Goal: Find specific page/section: Find specific page/section

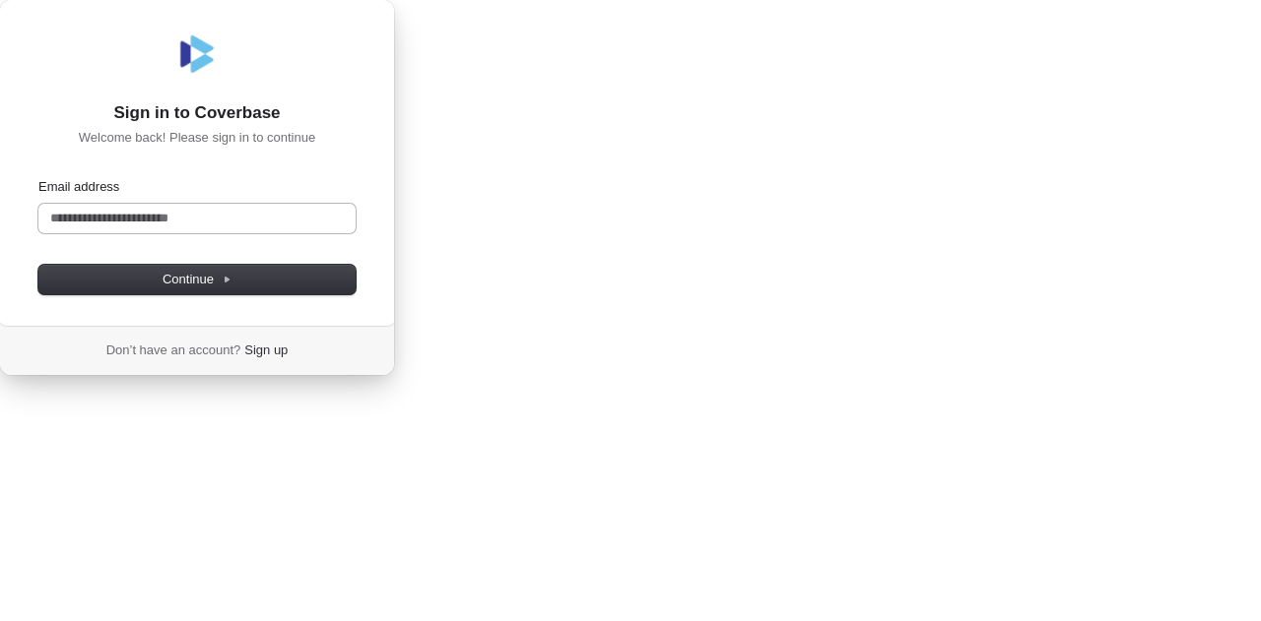
click at [356, 233] on input "Email address" at bounding box center [196, 219] width 317 height 30
click at [38, 178] on button "submit" at bounding box center [46, 181] width 16 height 6
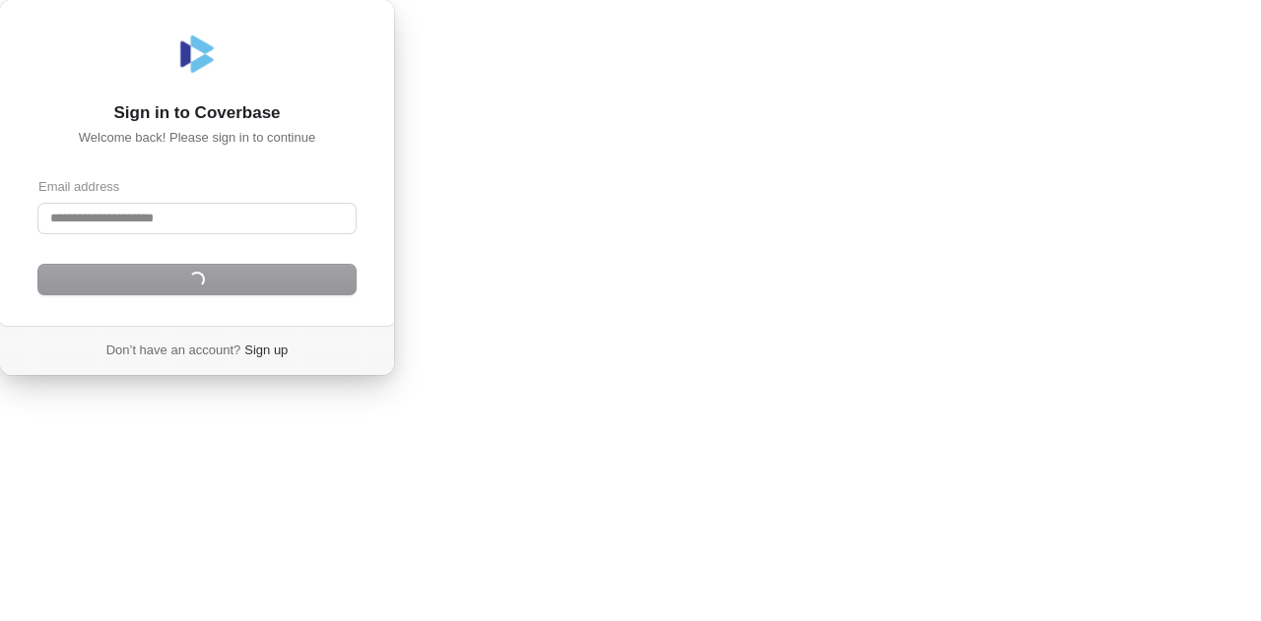
type input "**********"
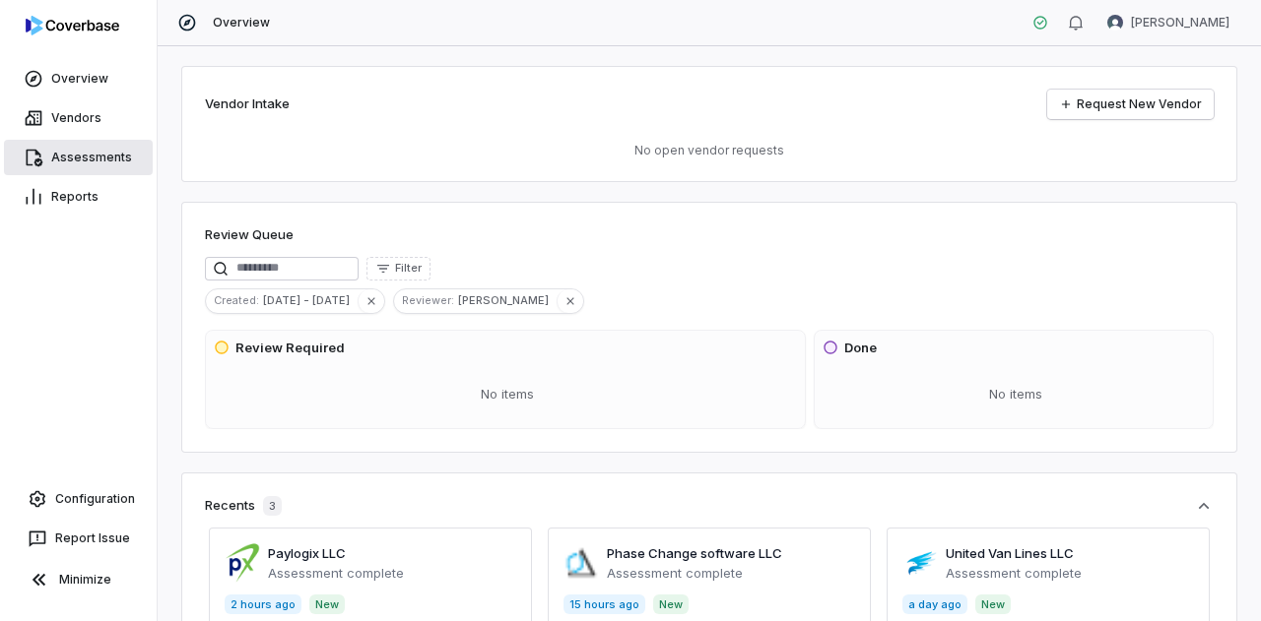
click at [75, 163] on link "Assessments" at bounding box center [78, 157] width 149 height 35
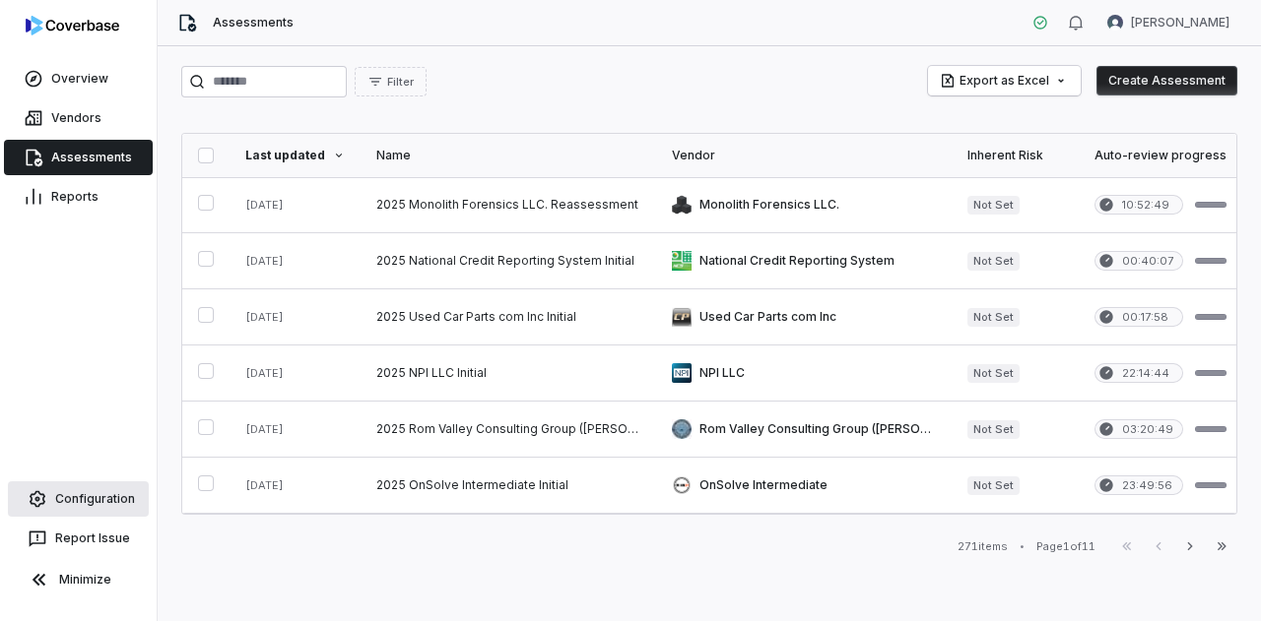
click at [86, 502] on link "Configuration" at bounding box center [78, 499] width 141 height 35
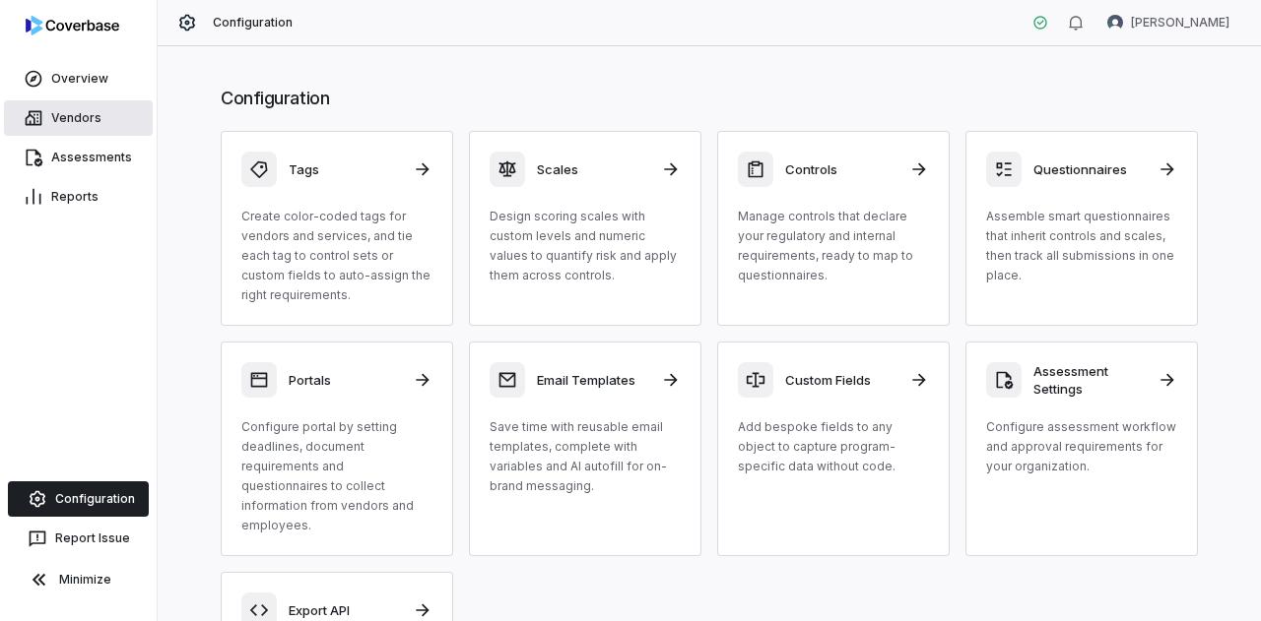
click at [71, 123] on link "Vendors" at bounding box center [78, 117] width 149 height 35
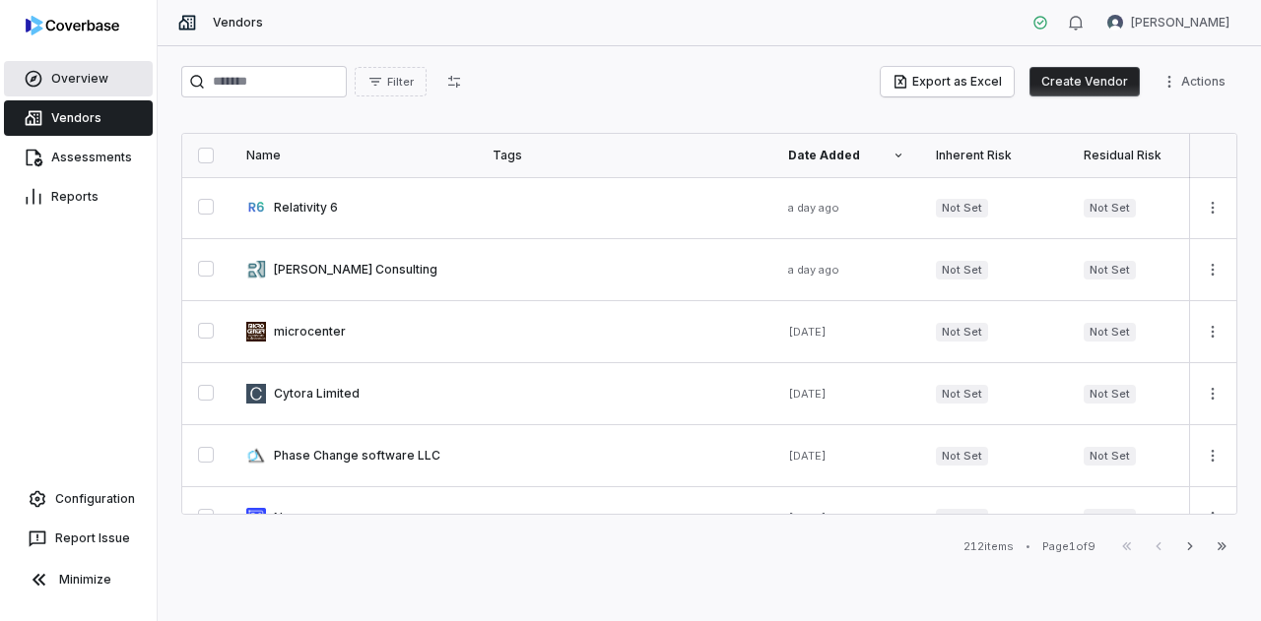
click at [71, 87] on link "Overview" at bounding box center [78, 78] width 149 height 35
